Goal: Task Accomplishment & Management: Complete application form

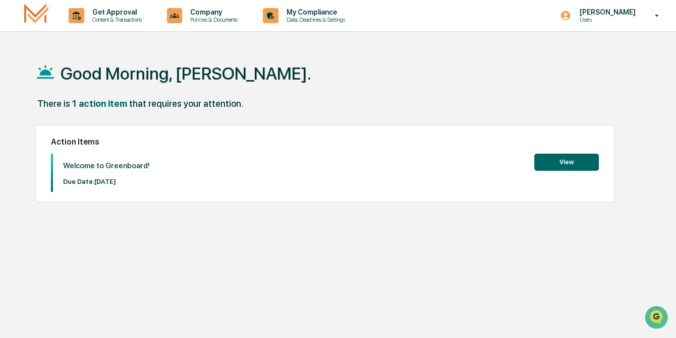
click at [569, 162] on button "View" at bounding box center [566, 162] width 65 height 17
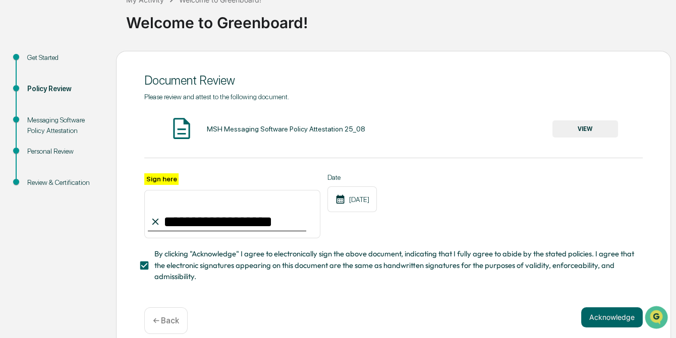
scroll to position [85, 0]
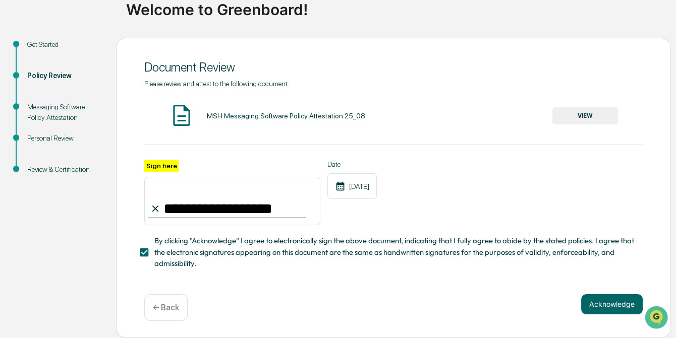
click at [584, 113] on button "VIEW" at bounding box center [585, 115] width 66 height 17
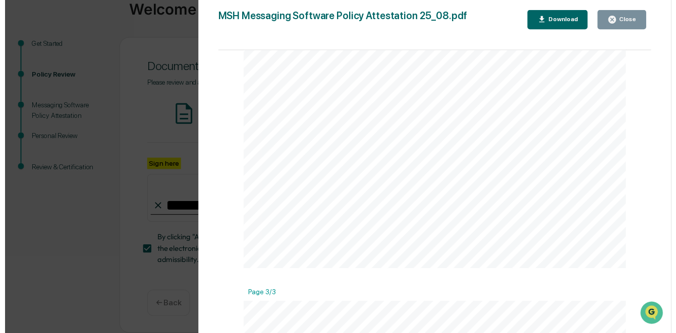
scroll to position [858, 0]
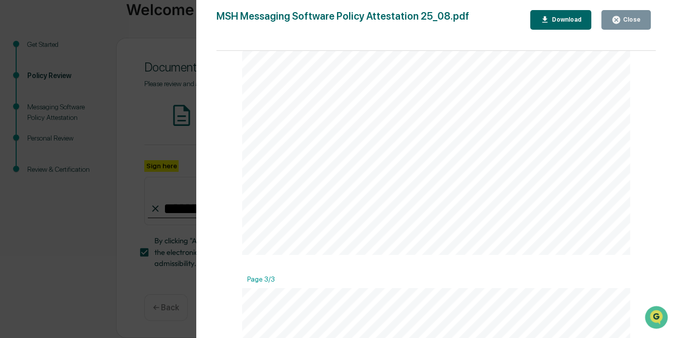
click at [631, 14] on button "Close" at bounding box center [625, 20] width 49 height 20
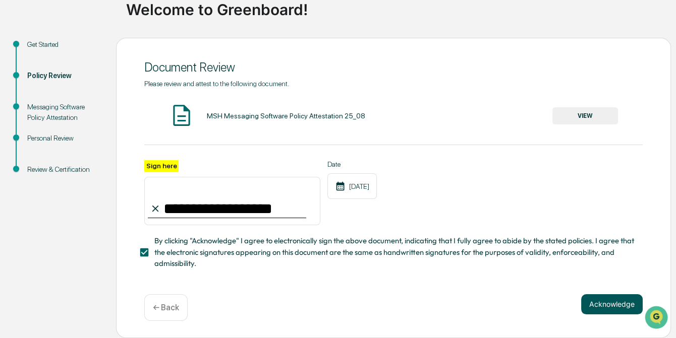
click at [608, 303] on button "Acknowledge" at bounding box center [612, 305] width 62 height 20
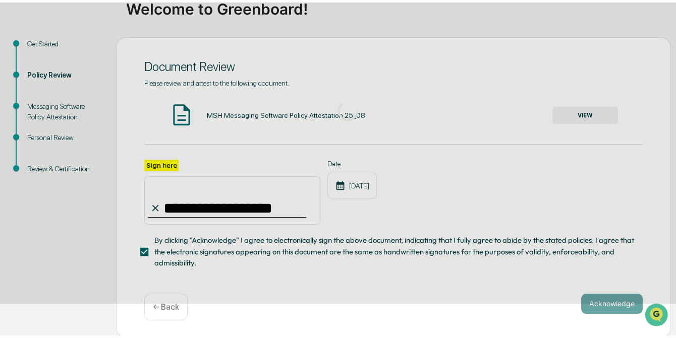
scroll to position [68, 0]
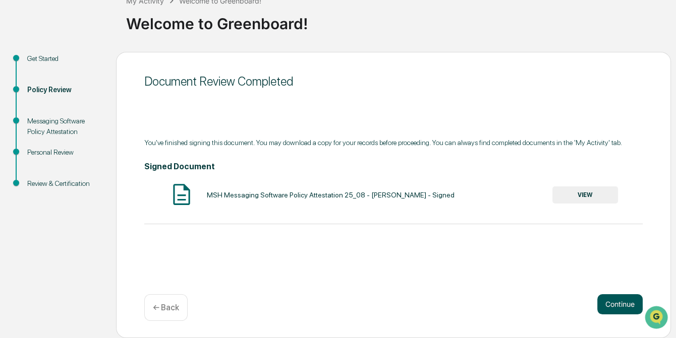
click at [610, 303] on button "Continue" at bounding box center [619, 305] width 45 height 20
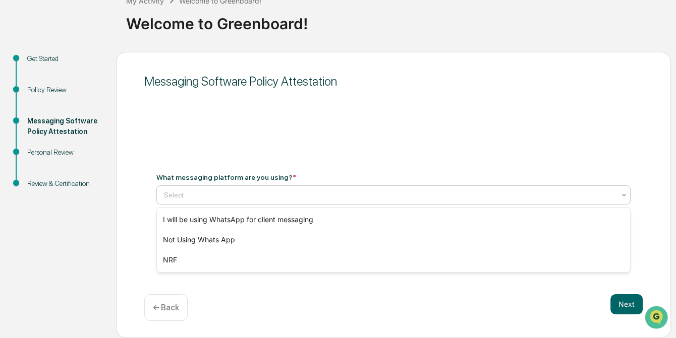
click at [624, 194] on icon at bounding box center [624, 195] width 8 height 8
click at [295, 126] on div "Messaging Software Policy Attestation What messaging platform are you using? * …" at bounding box center [393, 195] width 555 height 287
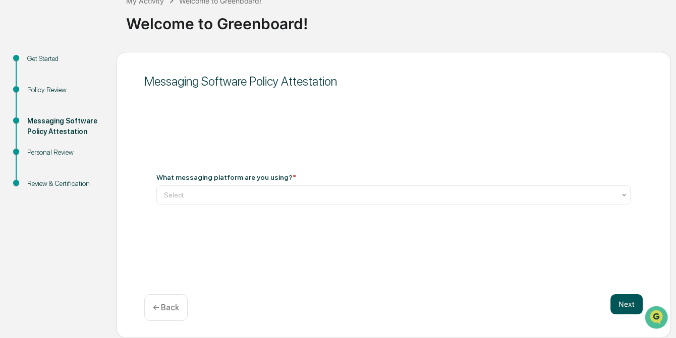
click at [632, 298] on button "Next" at bounding box center [626, 305] width 32 height 20
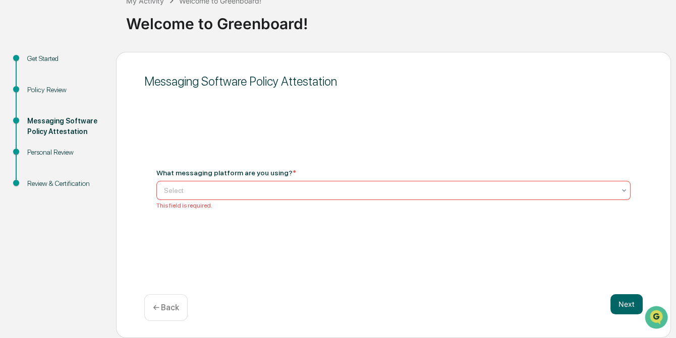
click at [626, 190] on icon at bounding box center [624, 191] width 8 height 8
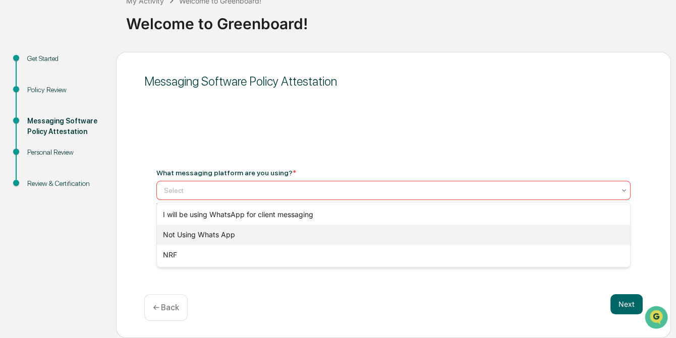
click at [207, 234] on div "Not Using Whats App" at bounding box center [394, 235] width 474 height 20
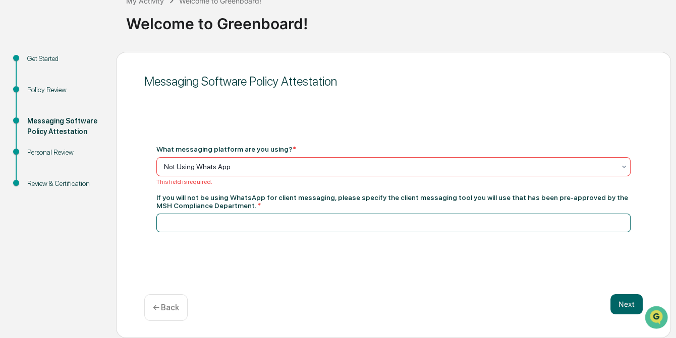
click at [175, 225] on input at bounding box center [393, 223] width 474 height 19
click at [180, 223] on input at bounding box center [393, 223] width 474 height 19
click at [206, 224] on input at bounding box center [393, 223] width 474 height 19
type input "****"
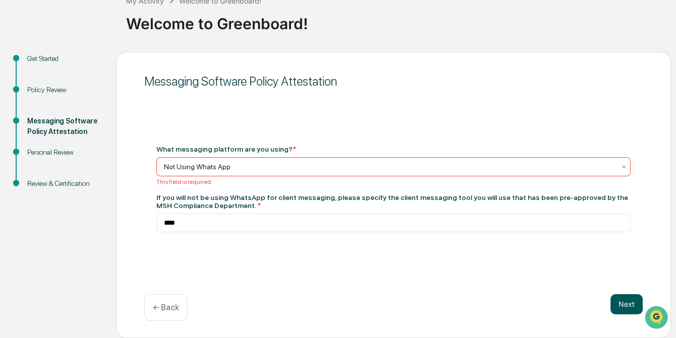
click at [631, 303] on button "Next" at bounding box center [626, 305] width 32 height 20
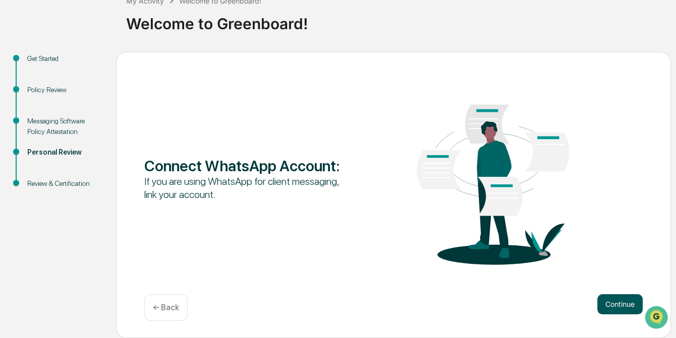
click at [625, 305] on button "Continue" at bounding box center [619, 305] width 45 height 20
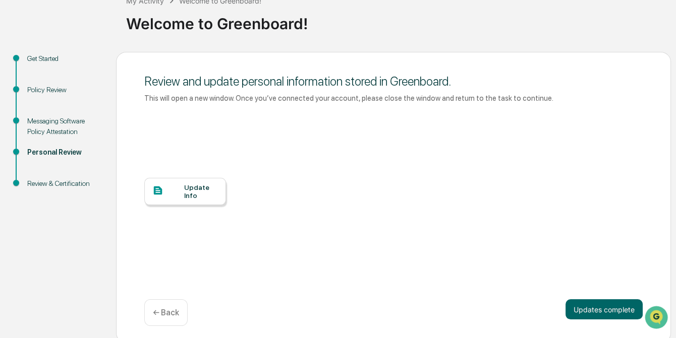
click at [191, 191] on div "Update Info" at bounding box center [201, 192] width 34 height 16
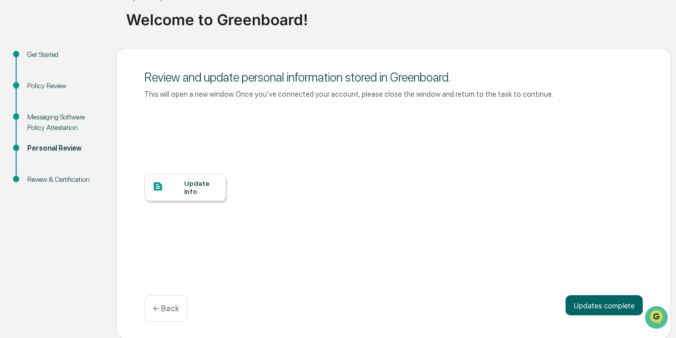
scroll to position [73, 0]
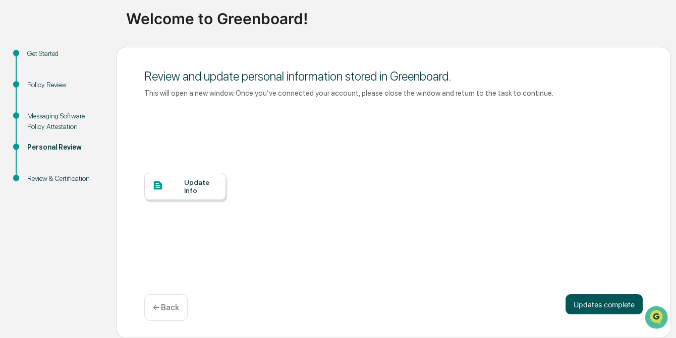
click at [619, 302] on button "Updates complete" at bounding box center [604, 305] width 77 height 20
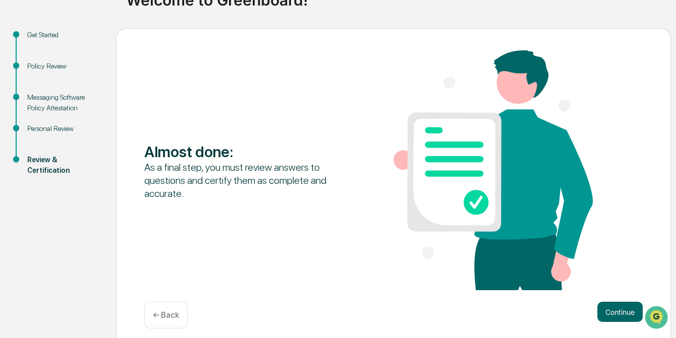
scroll to position [99, 0]
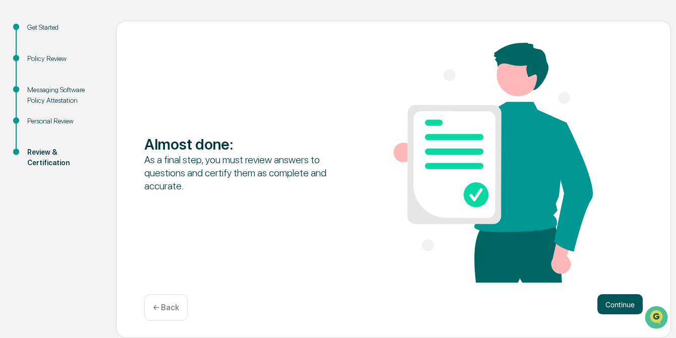
click at [620, 300] on button "Continue" at bounding box center [619, 305] width 45 height 20
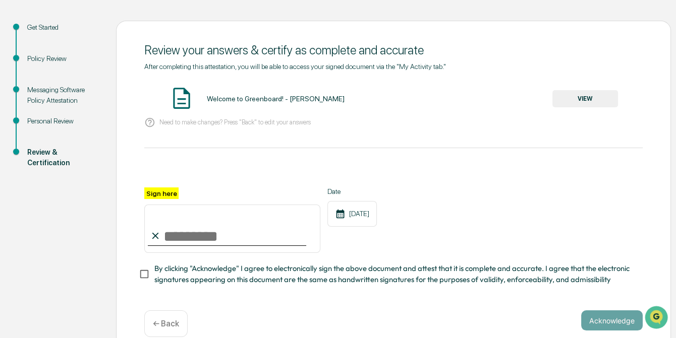
click at [588, 98] on button "VIEW" at bounding box center [585, 98] width 66 height 17
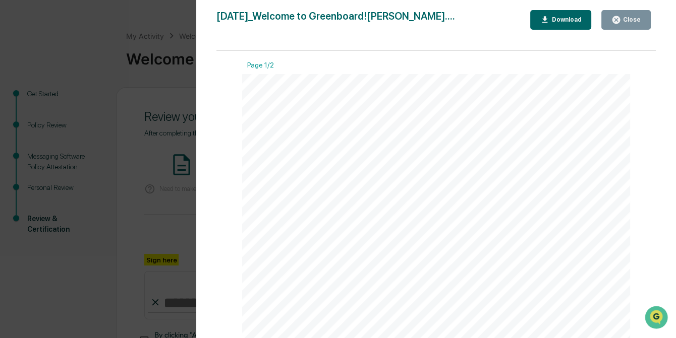
scroll to position [0, 0]
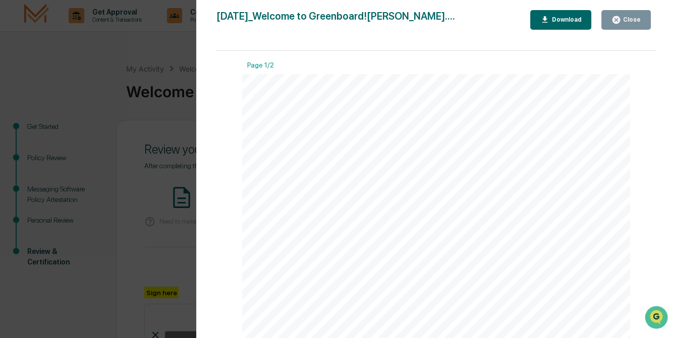
click at [620, 17] on icon "button" at bounding box center [616, 20] width 8 height 8
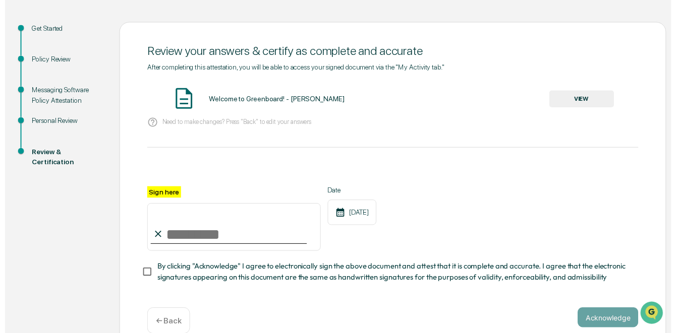
scroll to position [119, 0]
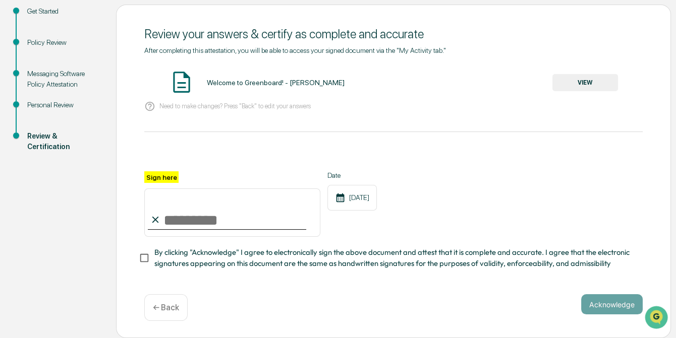
click at [193, 219] on input "Sign here" at bounding box center [232, 213] width 176 height 48
type input "**********"
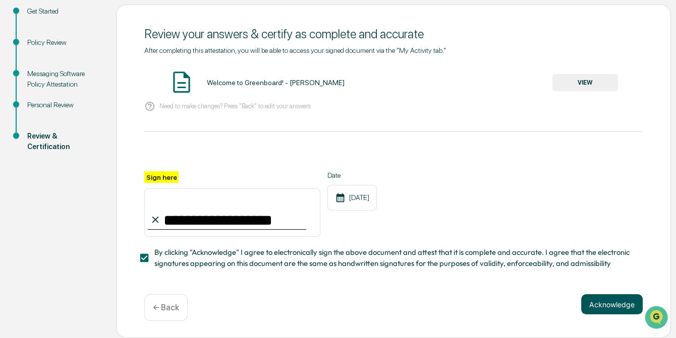
click at [617, 300] on button "Acknowledge" at bounding box center [612, 305] width 62 height 20
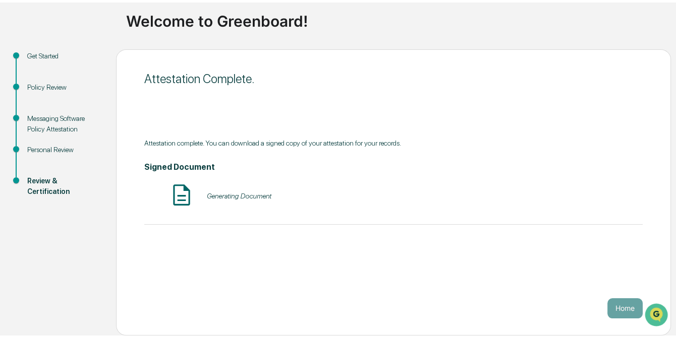
scroll to position [68, 0]
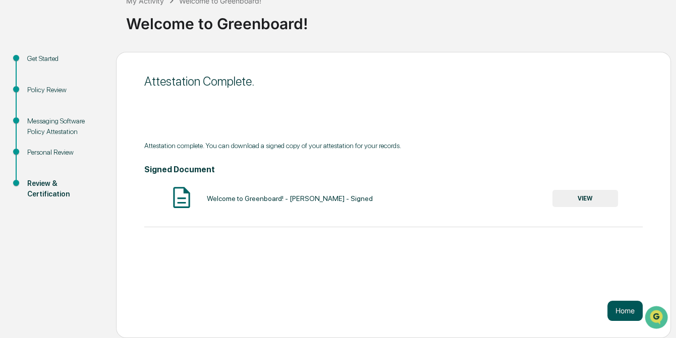
click at [628, 312] on button "Home" at bounding box center [624, 311] width 35 height 20
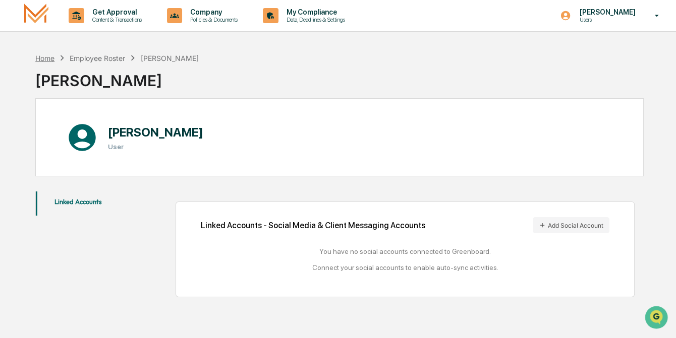
click at [50, 58] on div "Home" at bounding box center [44, 58] width 19 height 9
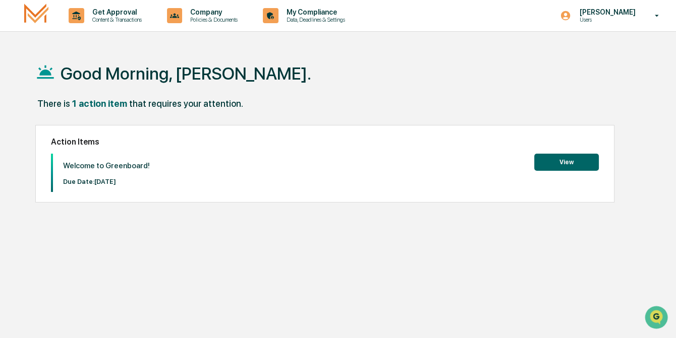
click at [577, 161] on button "View" at bounding box center [566, 162] width 65 height 17
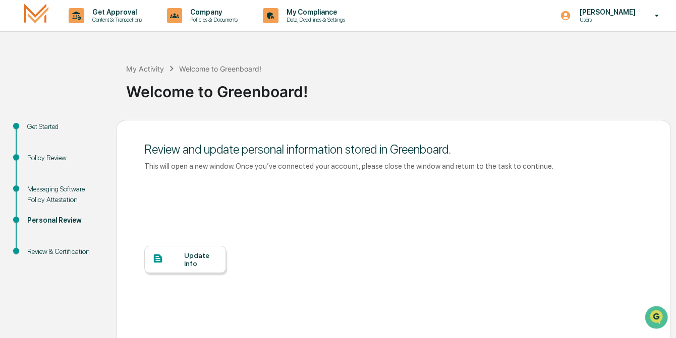
click at [202, 257] on div "Update Info" at bounding box center [201, 260] width 34 height 16
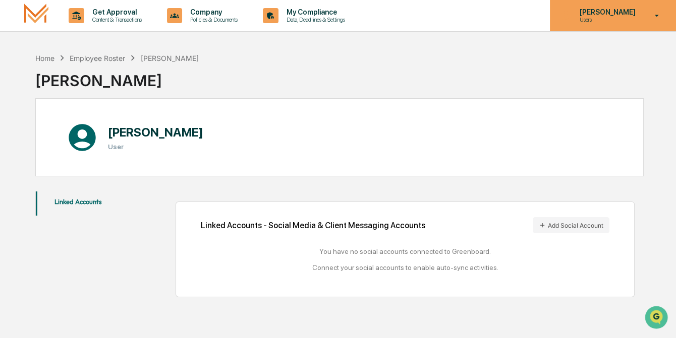
click at [658, 14] on icon at bounding box center [657, 16] width 18 height 10
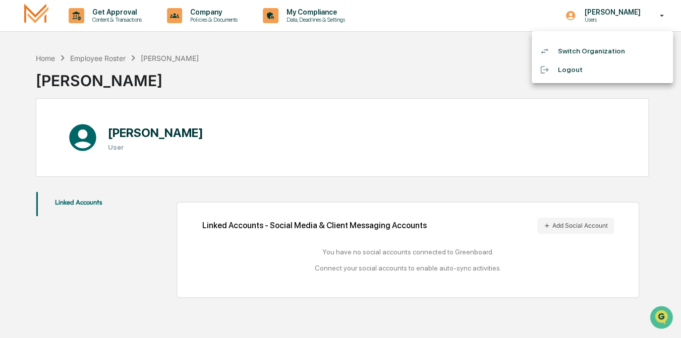
click at [665, 115] on div at bounding box center [340, 169] width 681 height 338
